Goal: Task Accomplishment & Management: Manage account settings

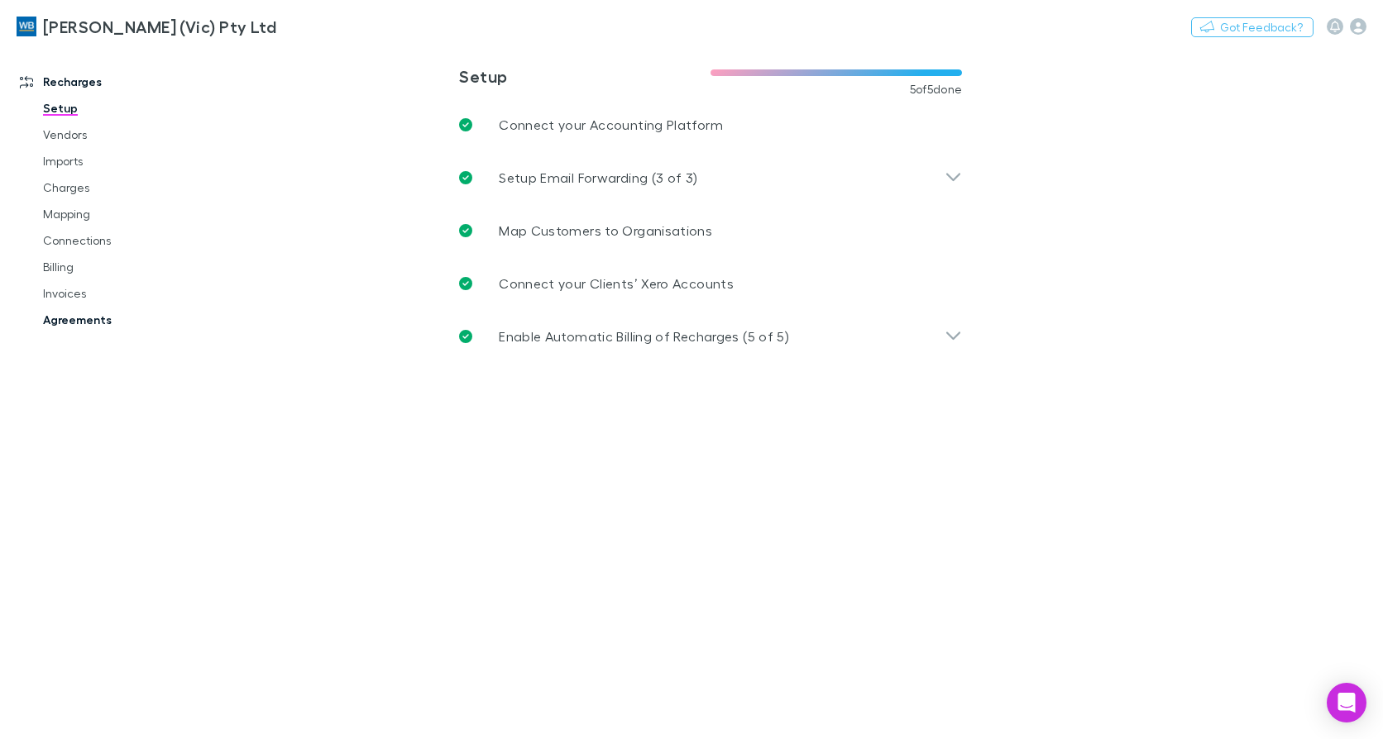
click at [98, 316] on link "Agreements" at bounding box center [122, 320] width 193 height 26
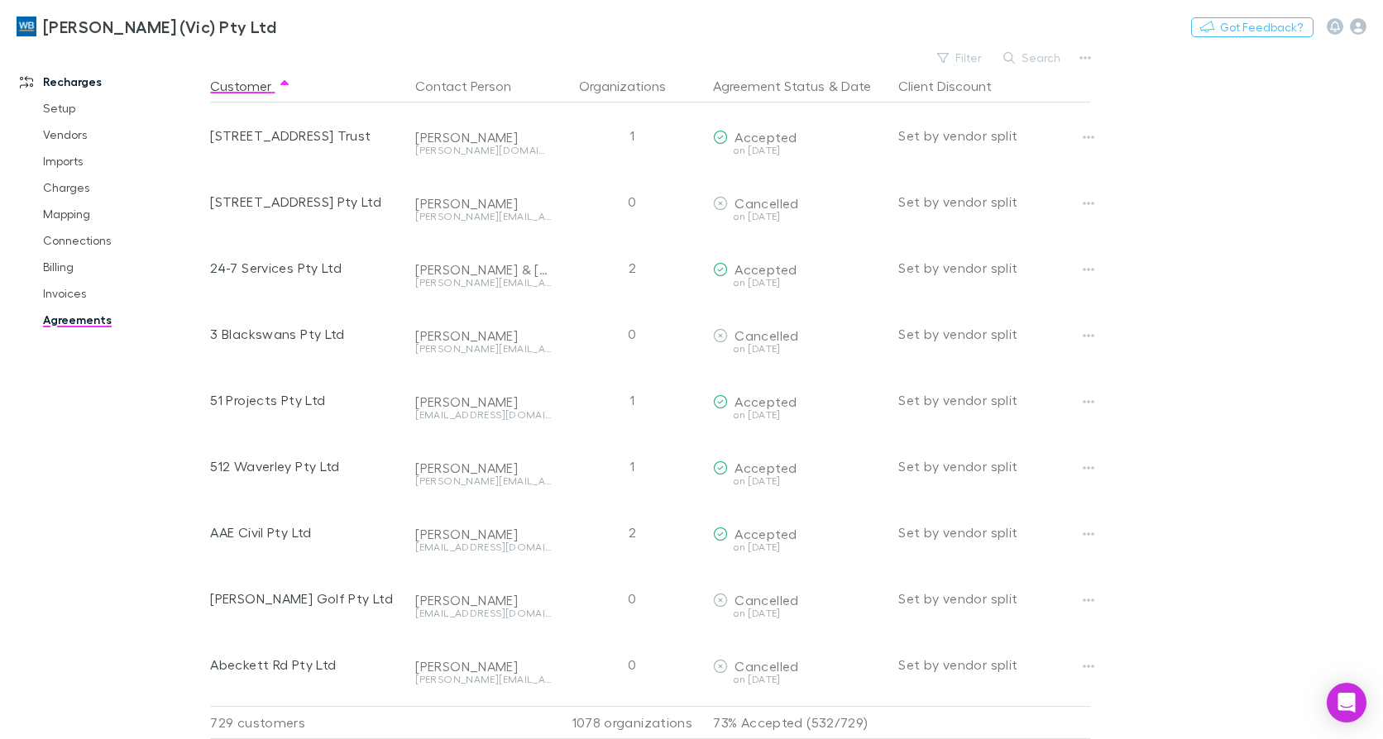
click at [1039, 61] on button "Search" at bounding box center [1032, 58] width 75 height 20
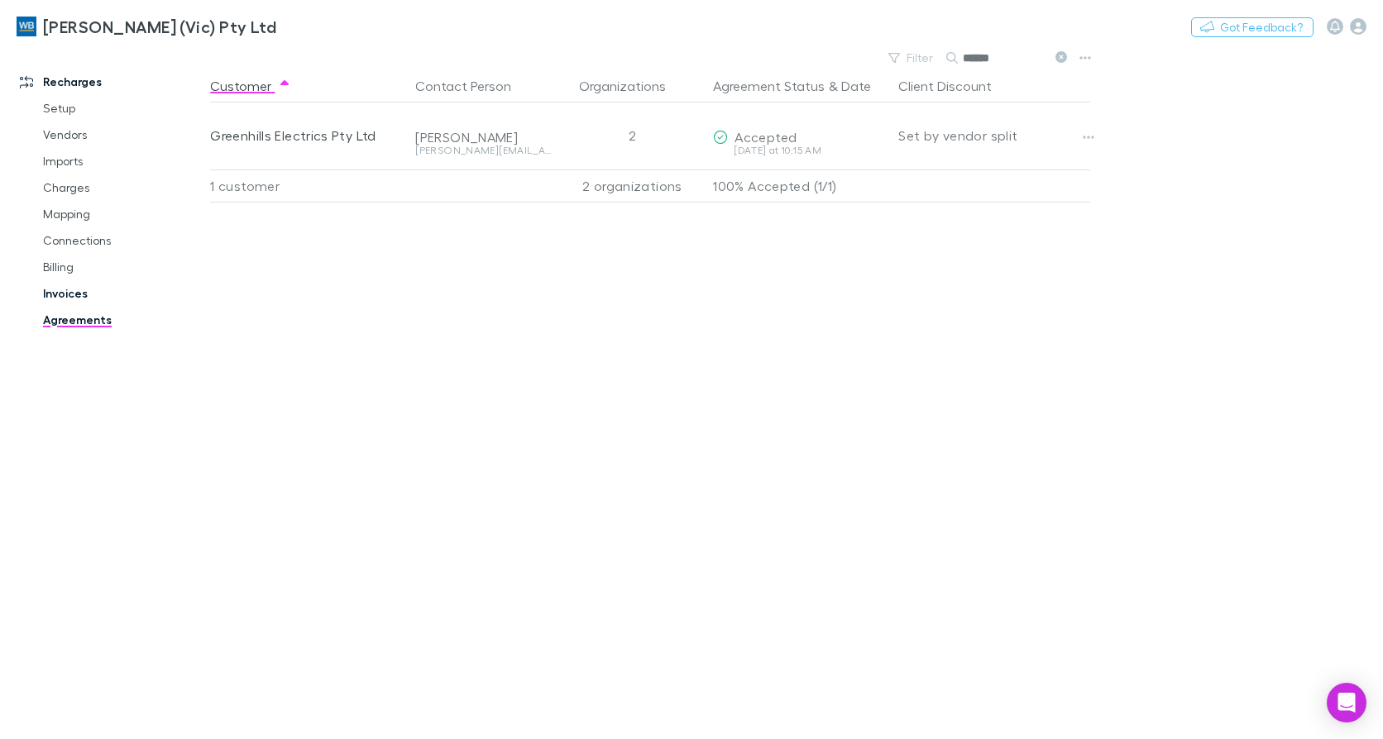
type input "******"
click at [75, 289] on link "Invoices" at bounding box center [122, 293] width 193 height 26
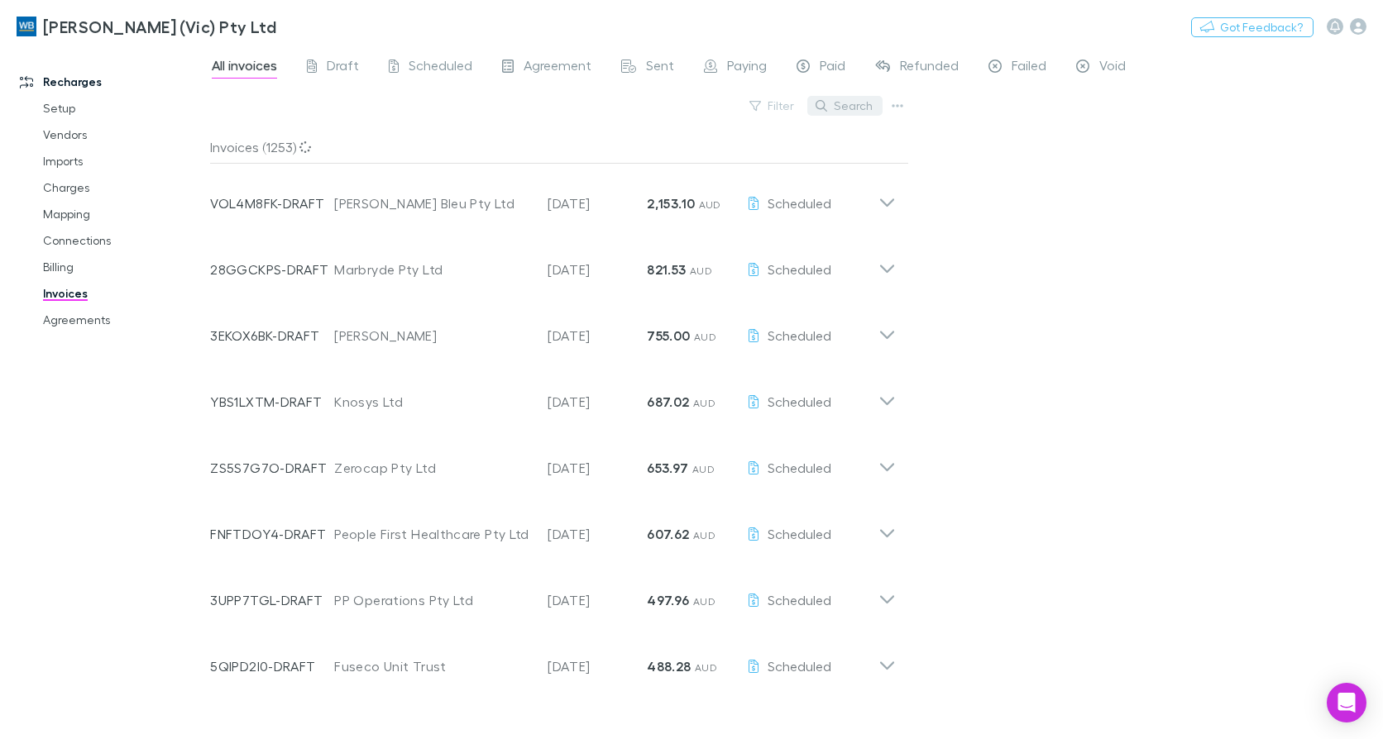
click at [854, 103] on button "Search" at bounding box center [844, 106] width 75 height 20
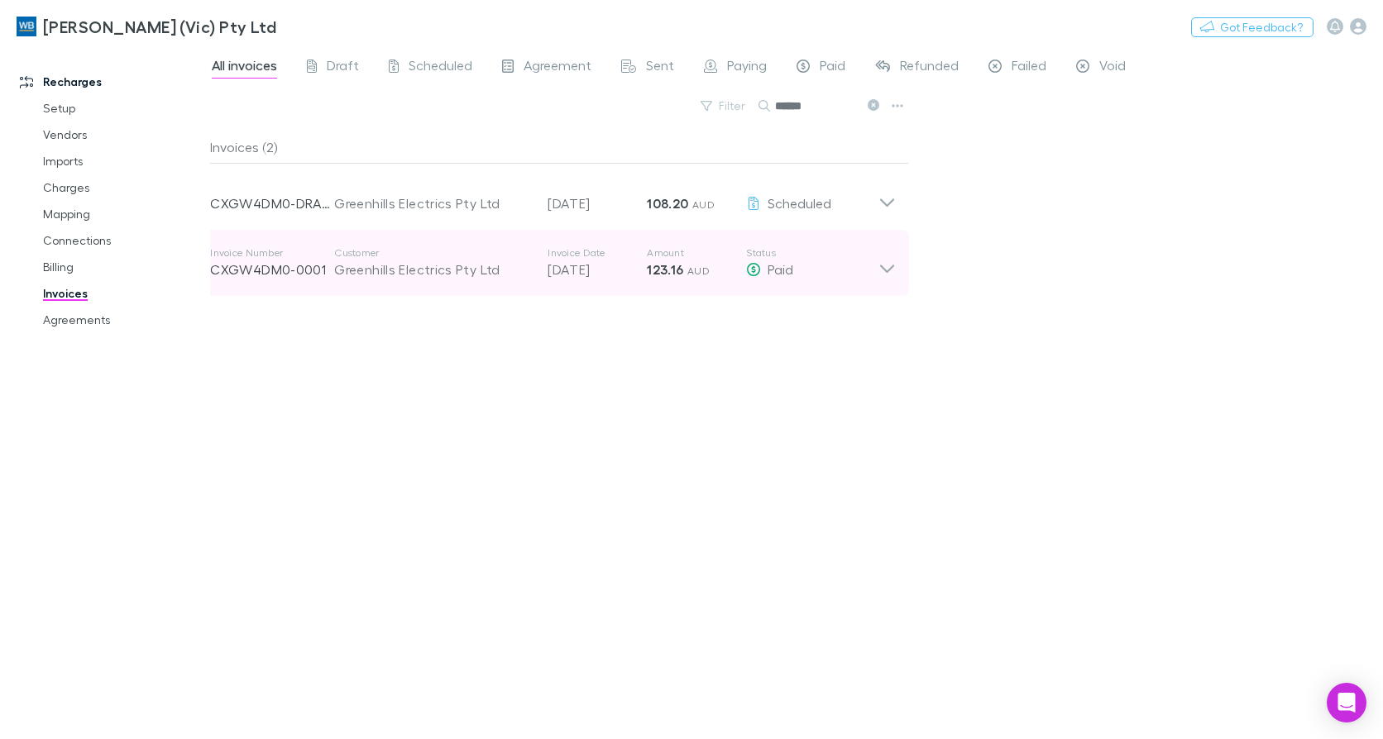
type input "******"
click at [890, 276] on icon at bounding box center [886, 262] width 17 height 33
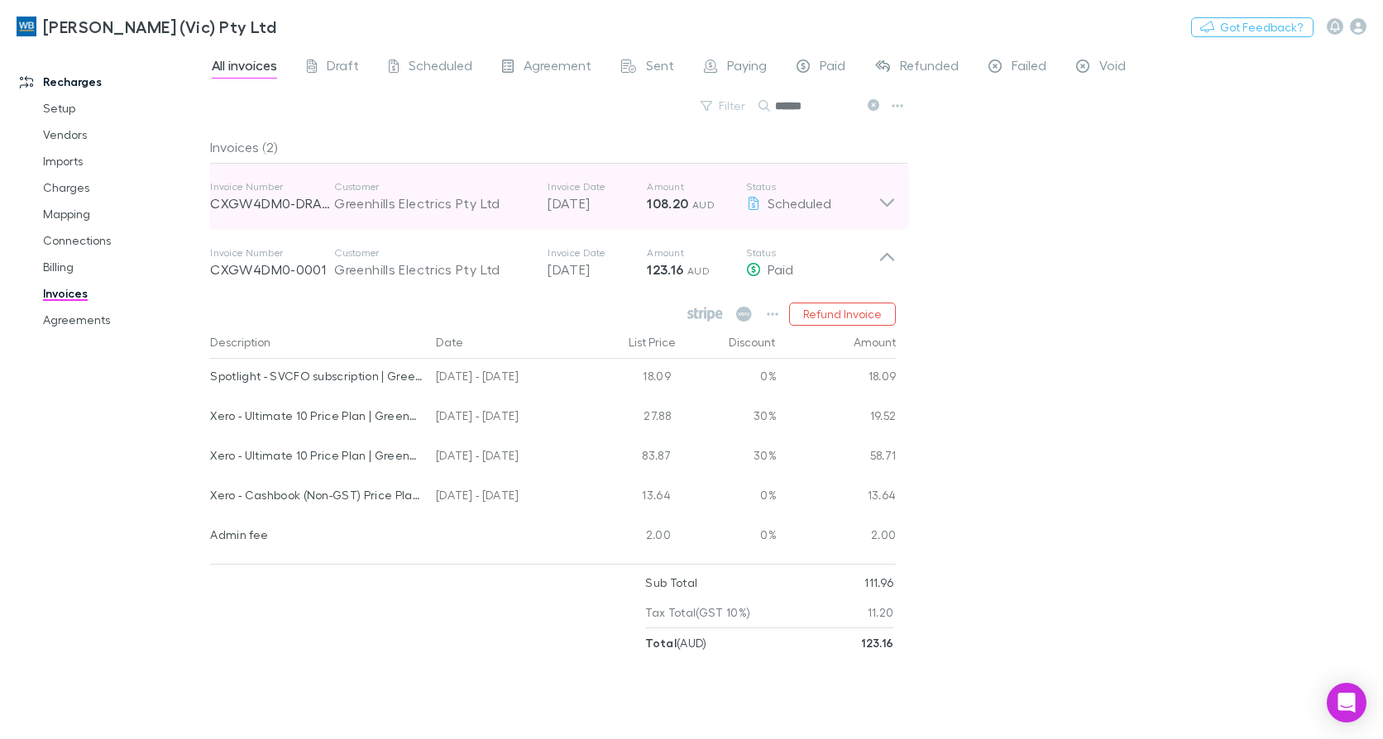
click at [883, 197] on icon at bounding box center [886, 196] width 17 height 33
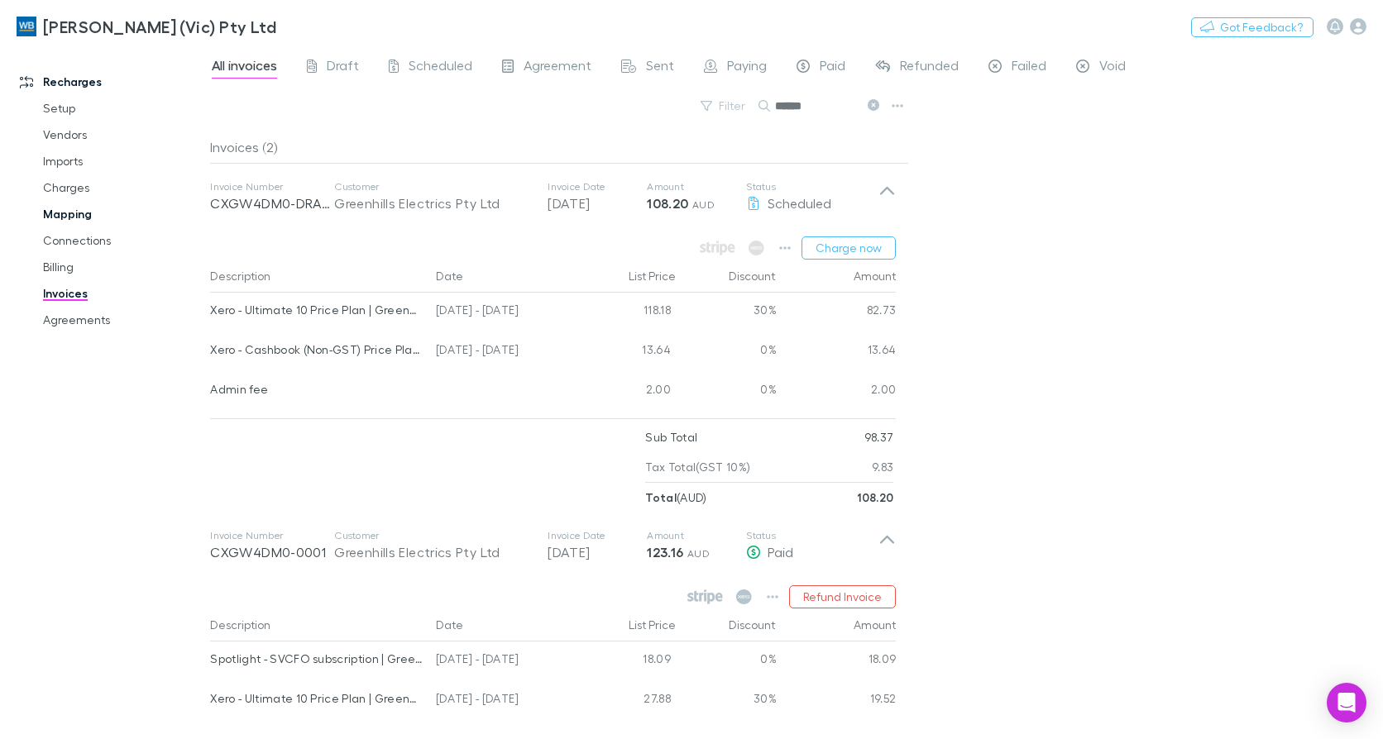
click at [74, 218] on link "Mapping" at bounding box center [122, 214] width 193 height 26
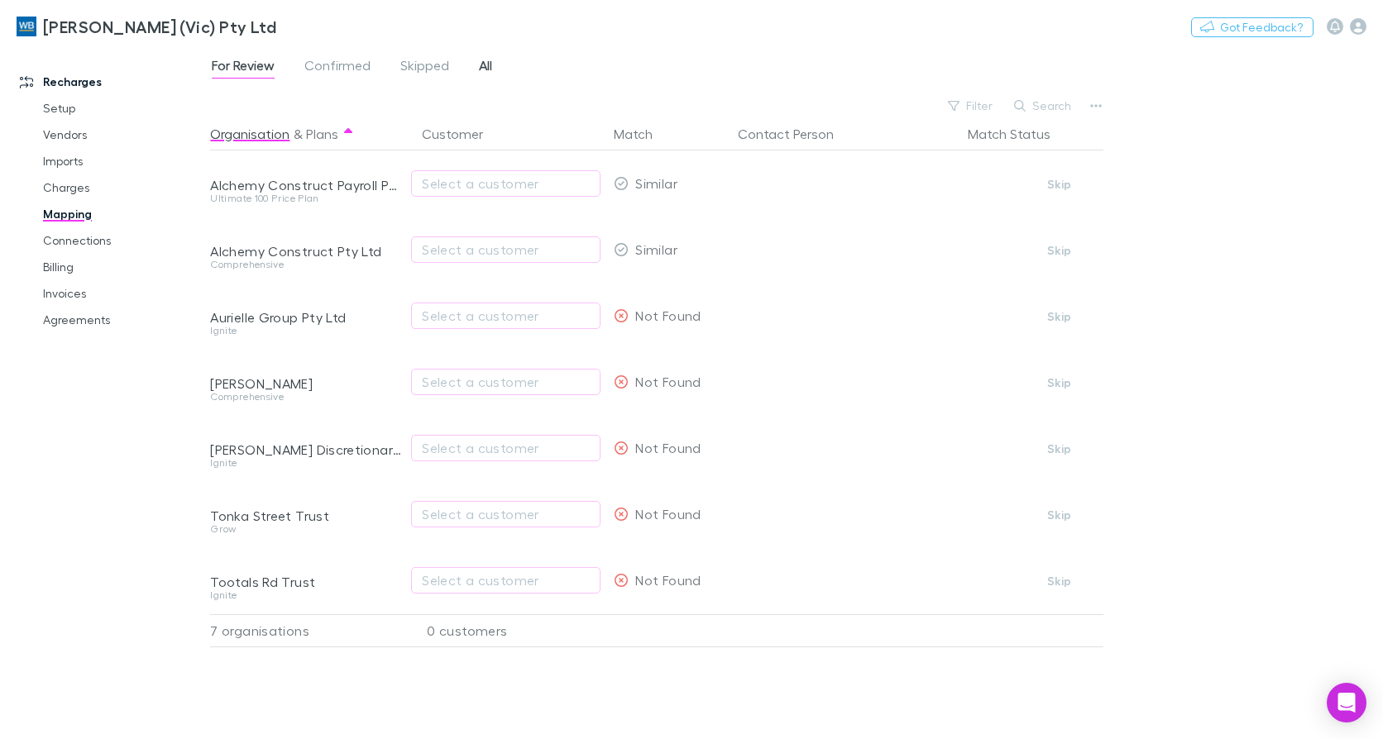
click at [482, 66] on span "All" at bounding box center [485, 68] width 13 height 22
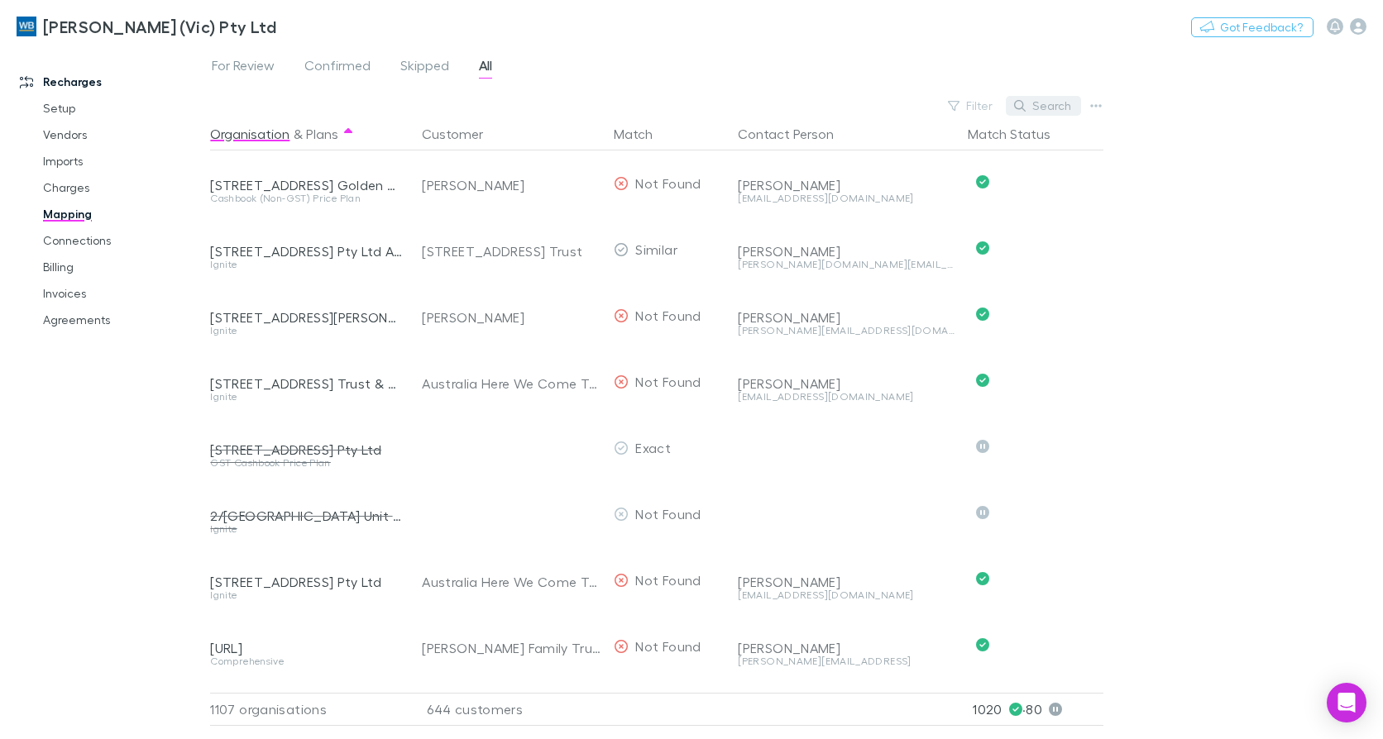
click at [1054, 110] on button "Search" at bounding box center [1043, 106] width 75 height 20
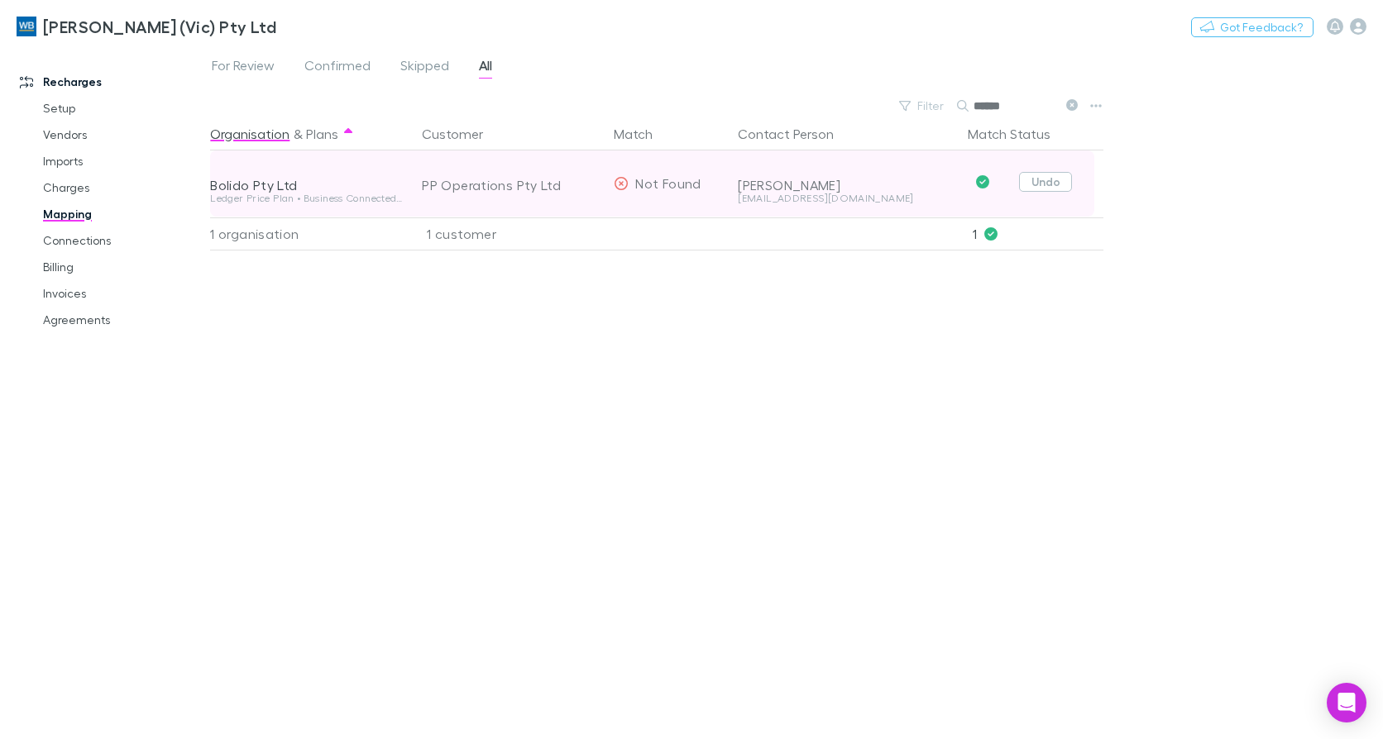
click at [1049, 176] on button "Undo" at bounding box center [1045, 182] width 53 height 20
click at [583, 180] on icon "button" at bounding box center [580, 183] width 8 height 8
drag, startPoint x: 1030, startPoint y: 108, endPoint x: 778, endPoint y: 98, distance: 251.6
click at [778, 98] on div "Filter Search ******" at bounding box center [658, 105] width 897 height 23
drag, startPoint x: 1054, startPoint y: 180, endPoint x: 1037, endPoint y: 180, distance: 16.5
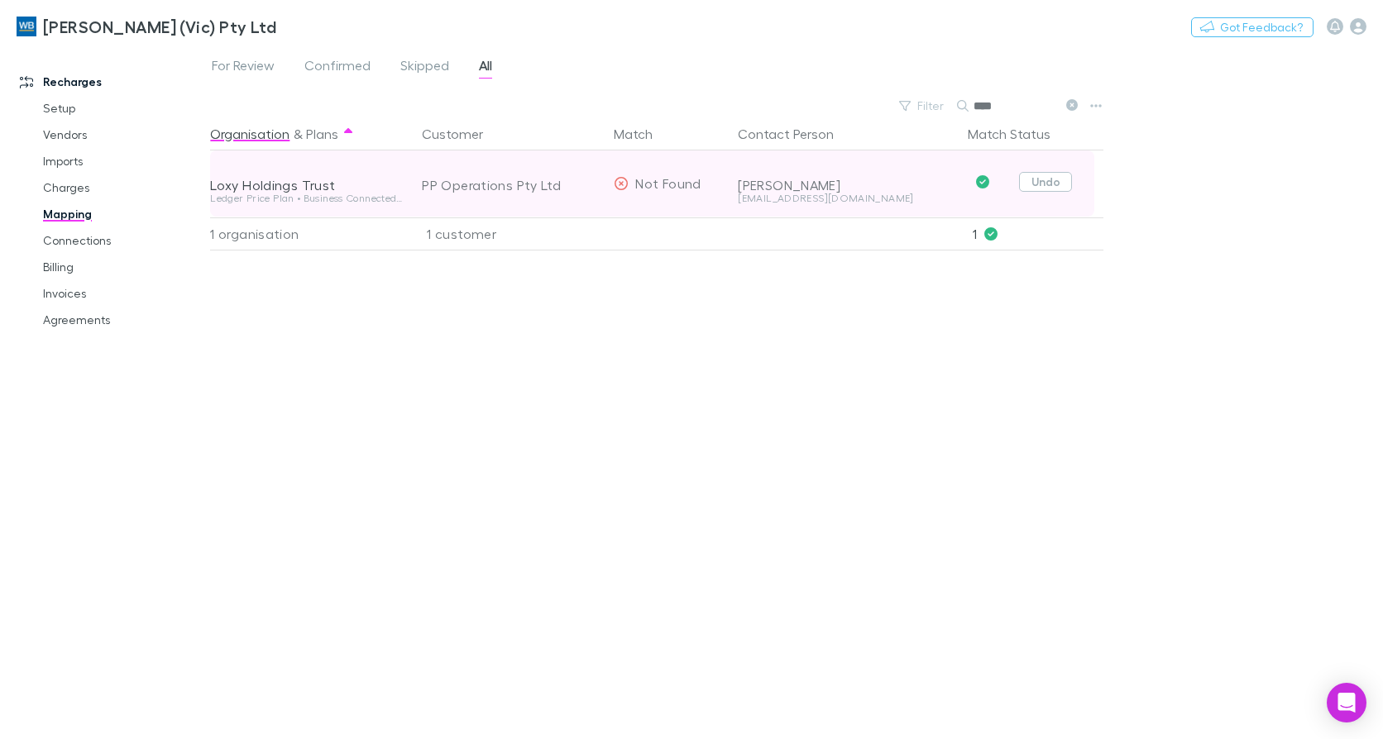
click at [1053, 180] on button "Undo" at bounding box center [1045, 182] width 53 height 20
click at [582, 184] on icon "button" at bounding box center [580, 183] width 10 height 13
drag, startPoint x: 1004, startPoint y: 98, endPoint x: 906, endPoint y: 106, distance: 98.7
click at [906, 106] on div "Filter Search ****" at bounding box center [988, 105] width 194 height 23
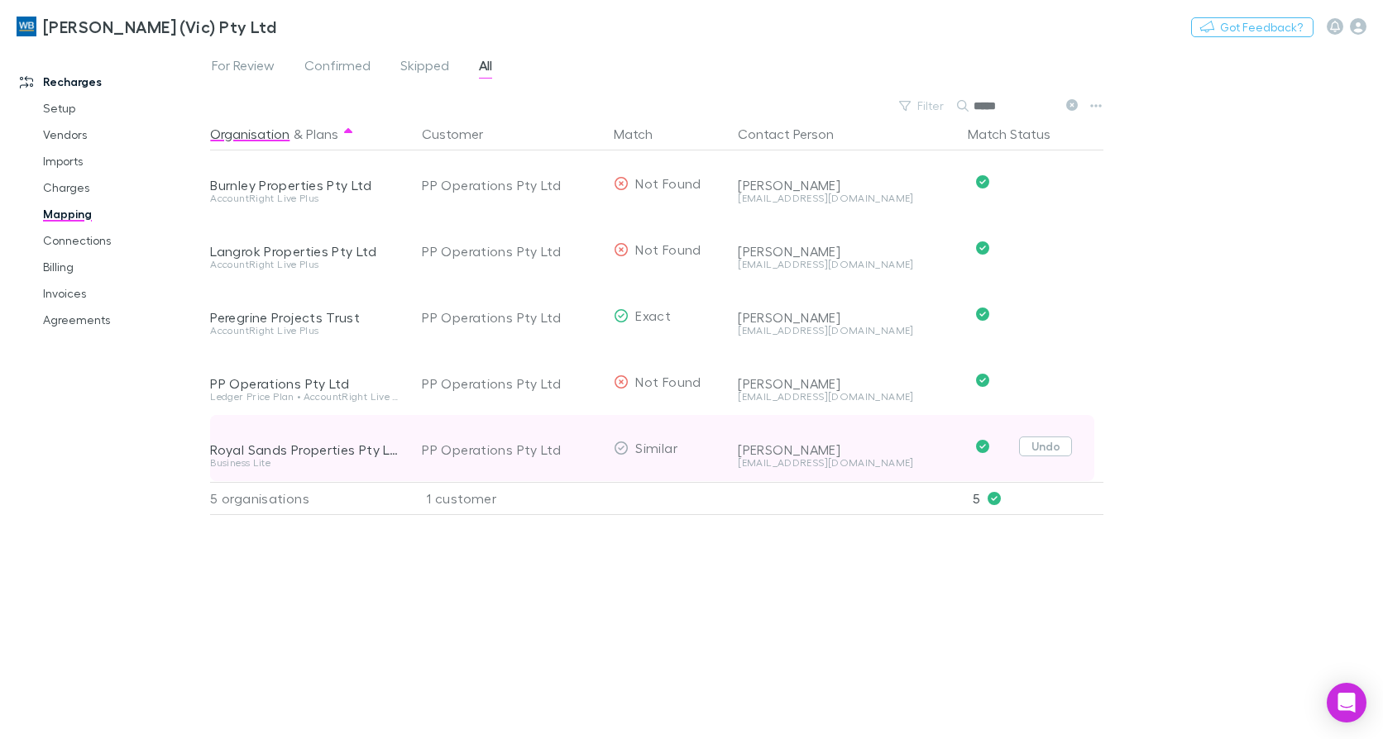
click at [1041, 443] on button "Undo" at bounding box center [1045, 447] width 53 height 20
click at [580, 447] on icon "button" at bounding box center [580, 448] width 10 height 13
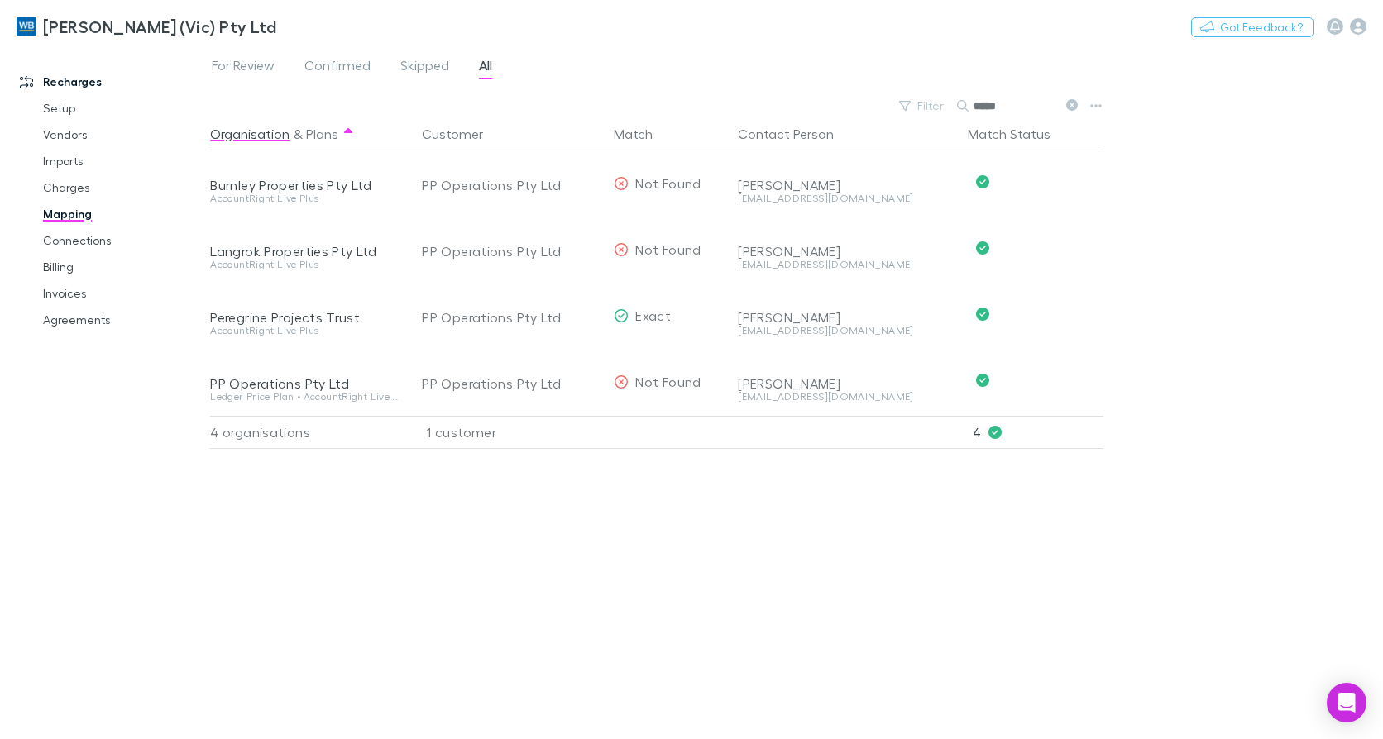
drag, startPoint x: 1030, startPoint y: 101, endPoint x: 808, endPoint y: 84, distance: 222.3
click at [808, 84] on div "For Review Confirmed Skipped All Filter Search ***** Organisation & Plans Custo…" at bounding box center [796, 392] width 1173 height 693
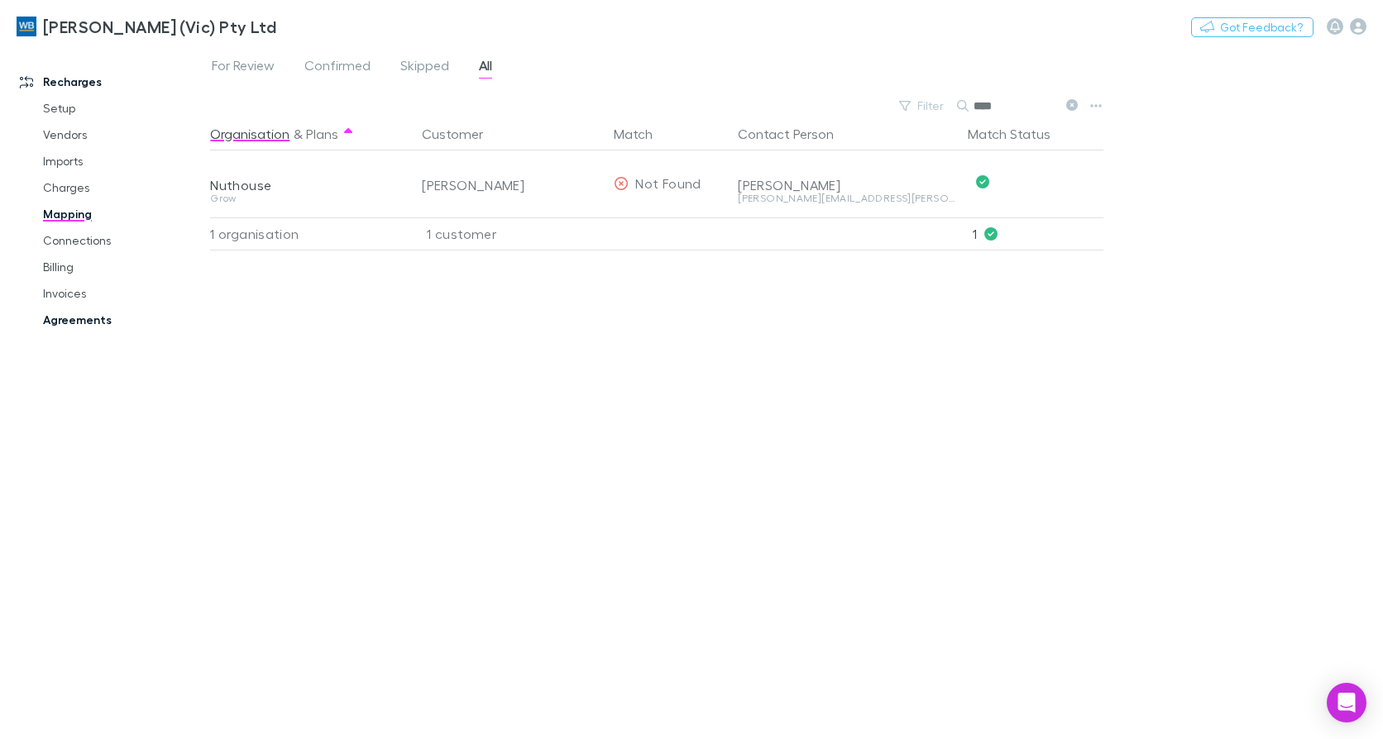
type input "****"
click at [80, 317] on link "Agreements" at bounding box center [122, 320] width 193 height 26
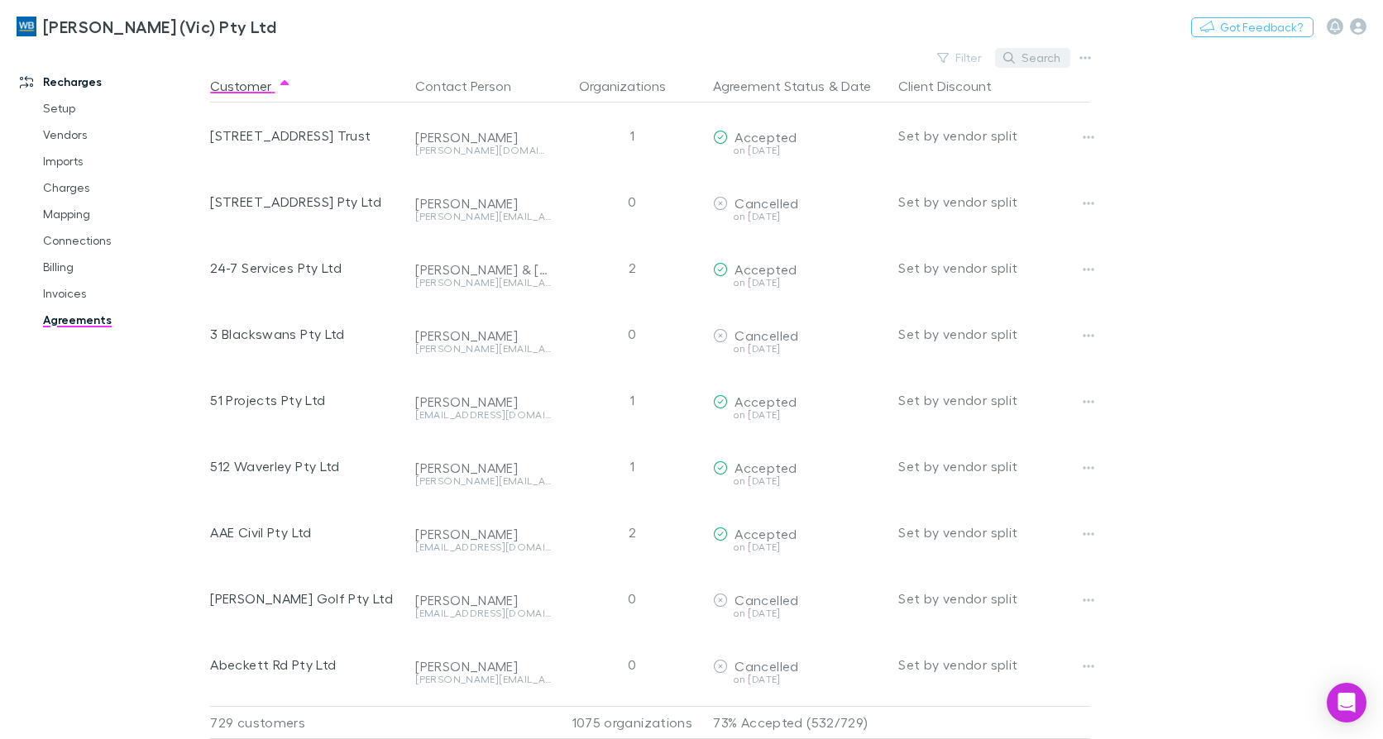
drag, startPoint x: 1045, startPoint y: 46, endPoint x: 1046, endPoint y: 55, distance: 8.3
click at [1046, 55] on div "[PERSON_NAME] (Vic) Pty Ltd Nothing Got Feedback? Recharges Setup Vendors Impor…" at bounding box center [691, 369] width 1383 height 739
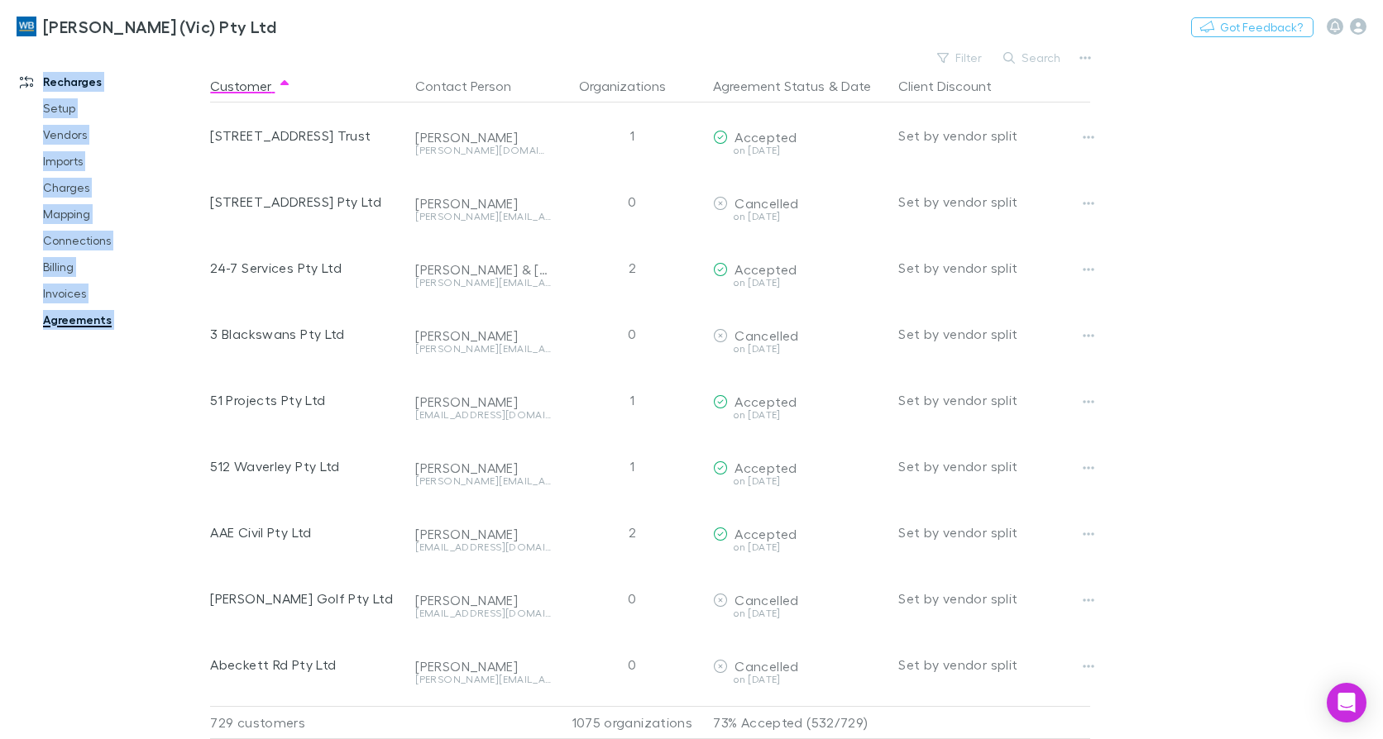
drag, startPoint x: 1046, startPoint y: 55, endPoint x: 1036, endPoint y: 65, distance: 14.6
click at [1037, 65] on button "Search" at bounding box center [1032, 58] width 75 height 20
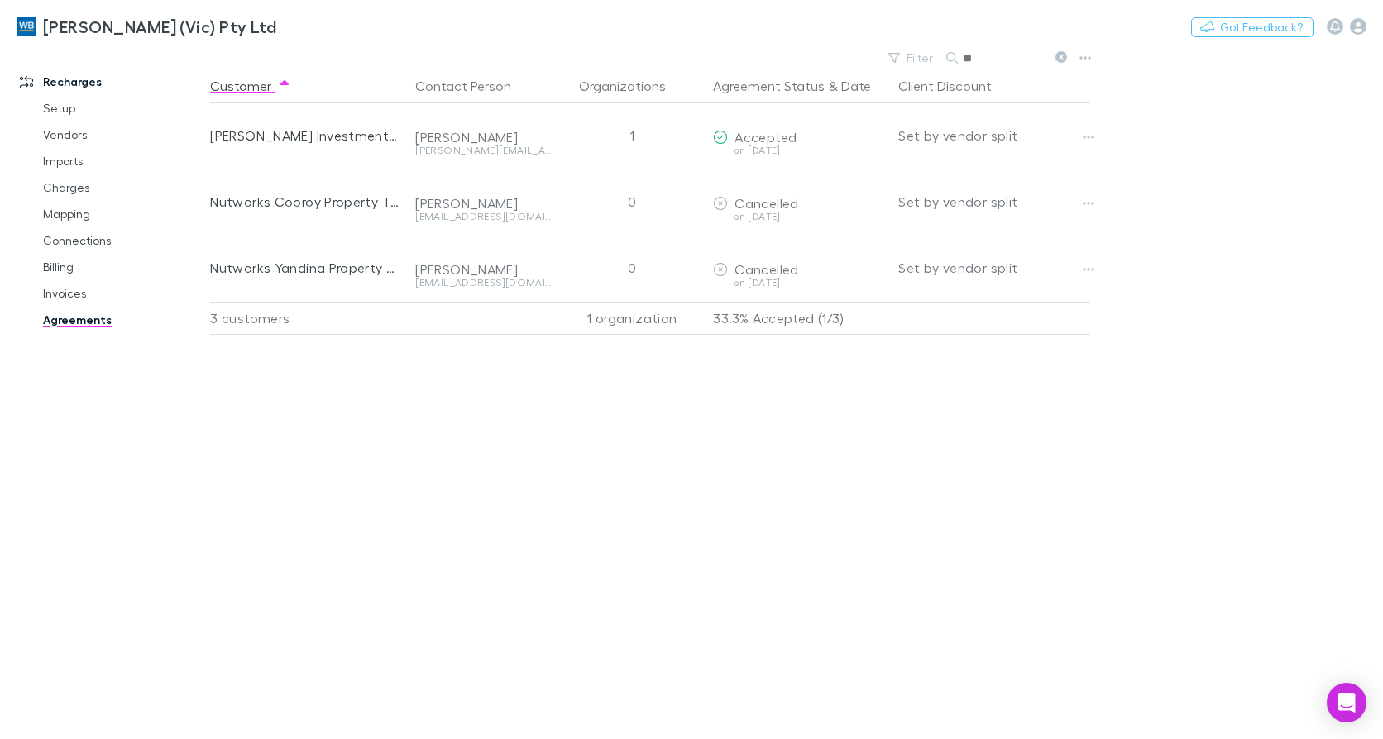
type input "*"
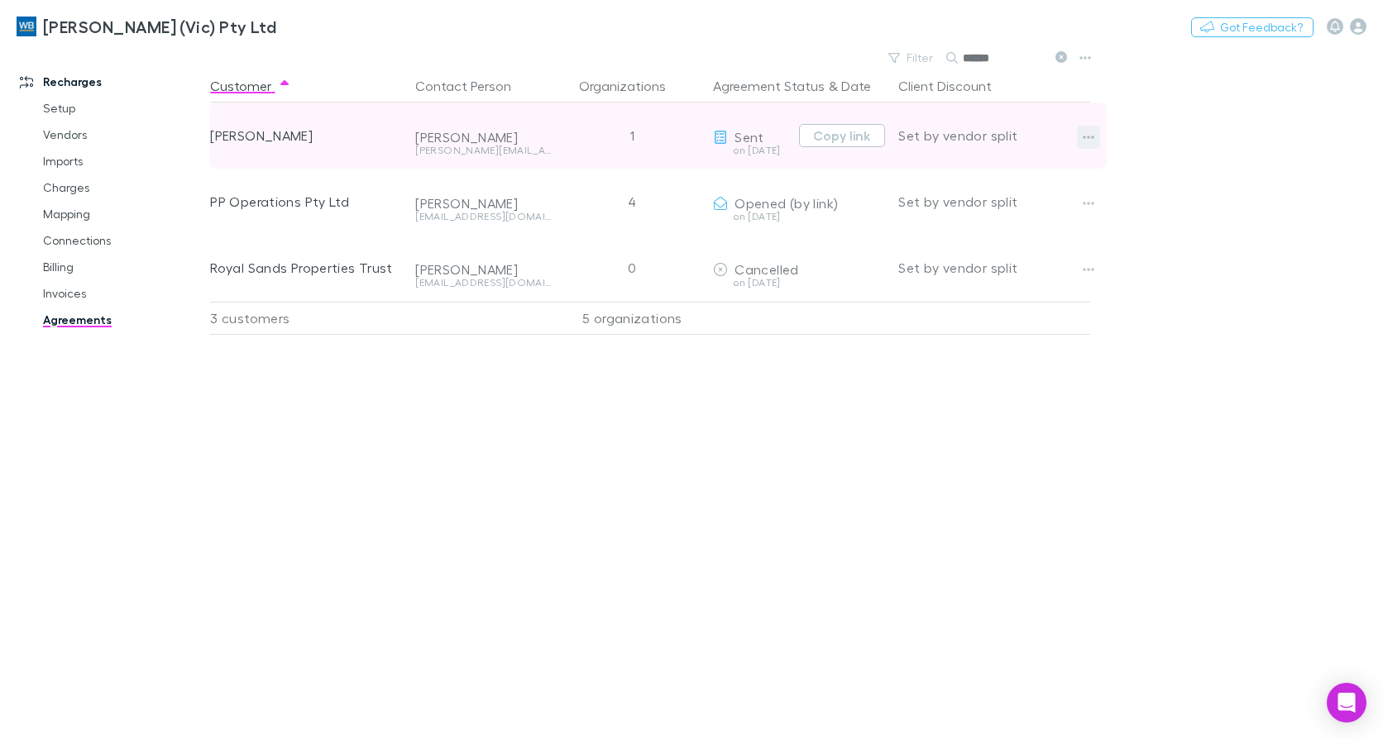
type input "******"
click at [1086, 138] on icon "button" at bounding box center [1089, 137] width 12 height 13
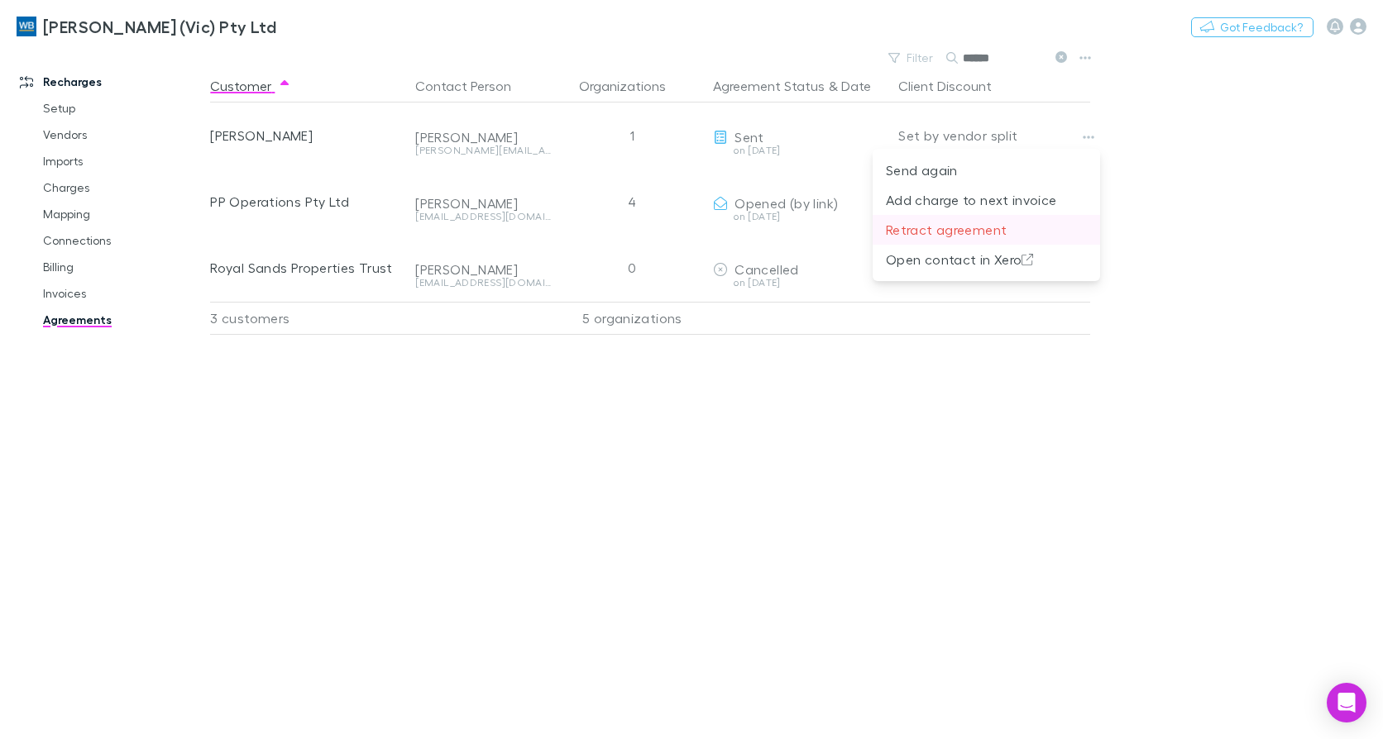
click at [956, 232] on p "Retract agreement" at bounding box center [986, 230] width 201 height 20
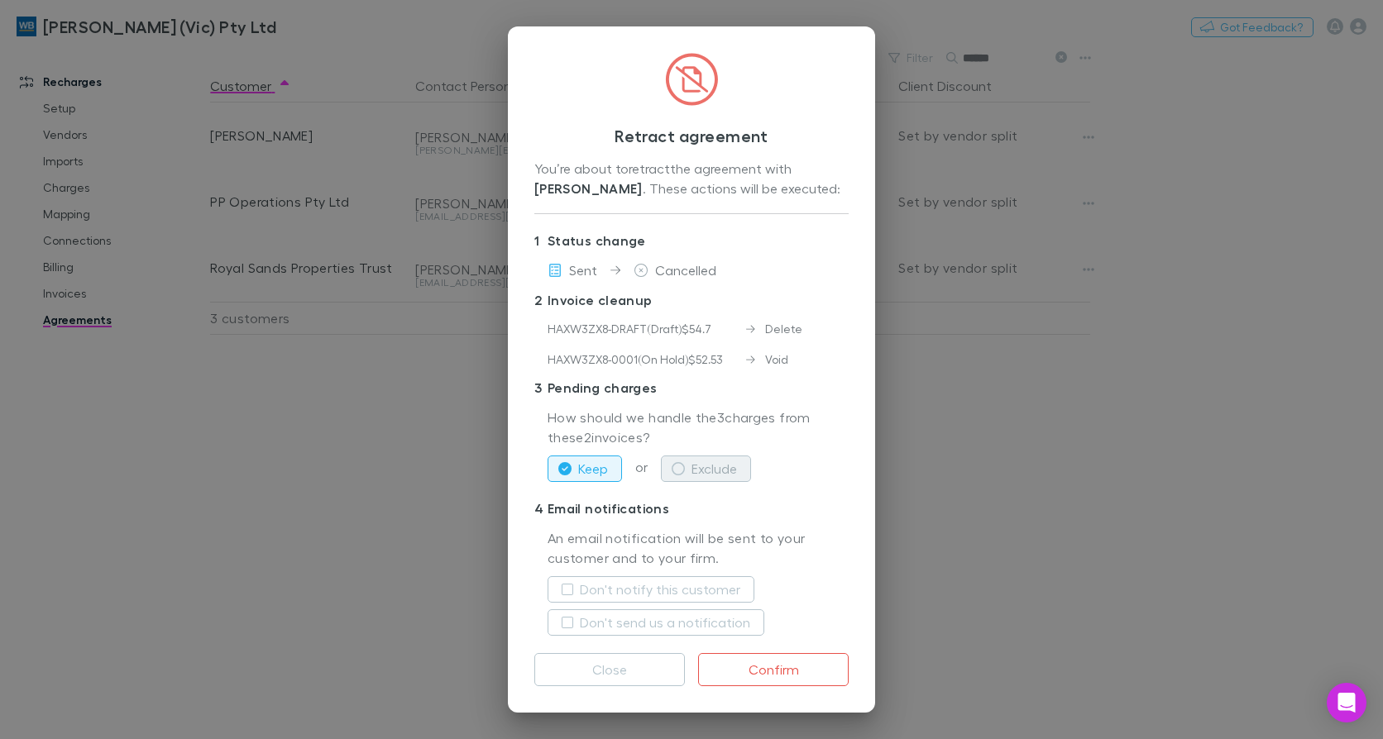
click at [709, 471] on button "Exclude" at bounding box center [706, 469] width 90 height 26
click at [643, 591] on label "Don't notify this customer" at bounding box center [660, 590] width 160 height 20
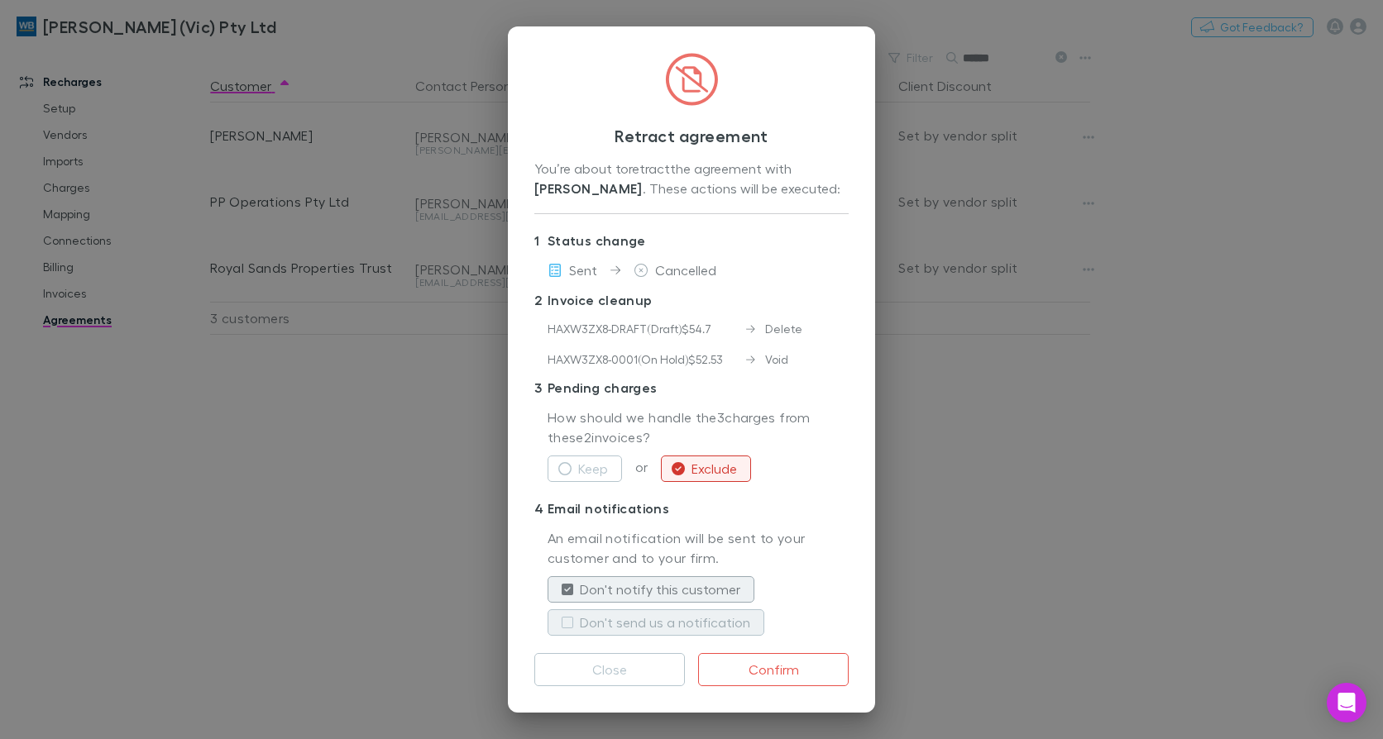
click at [657, 623] on label "Don't send us a notification" at bounding box center [665, 623] width 170 height 20
click at [785, 672] on button "Confirm" at bounding box center [773, 669] width 151 height 33
